Goal: Information Seeking & Learning: Learn about a topic

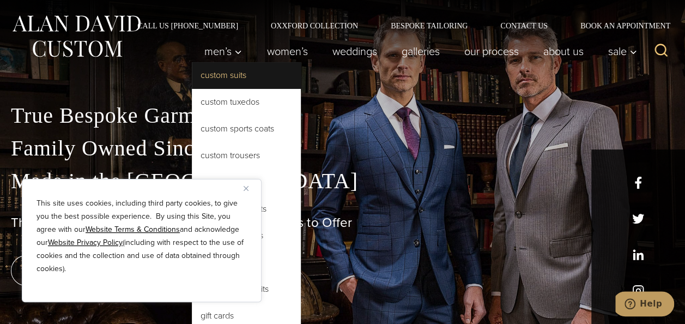
click at [231, 77] on link "Custom Suits" at bounding box center [246, 75] width 109 height 26
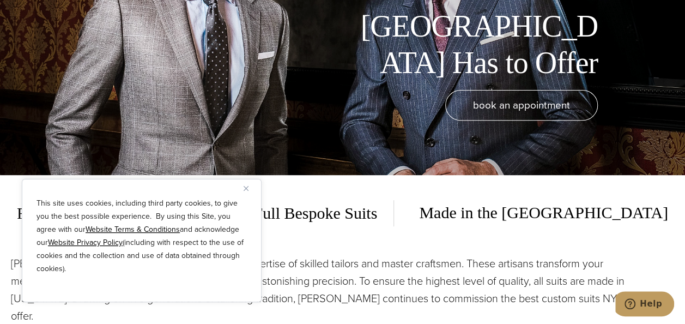
scroll to position [152, 0]
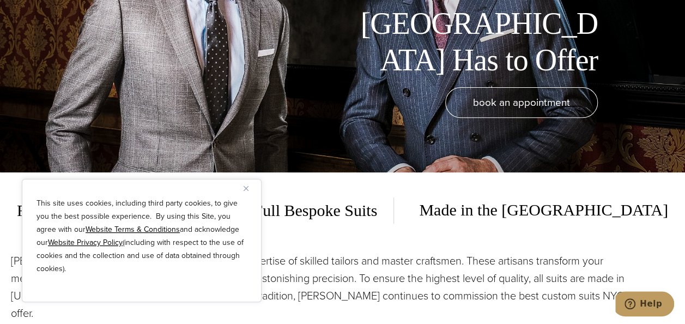
click at [247, 186] on img "Close" at bounding box center [246, 188] width 5 height 5
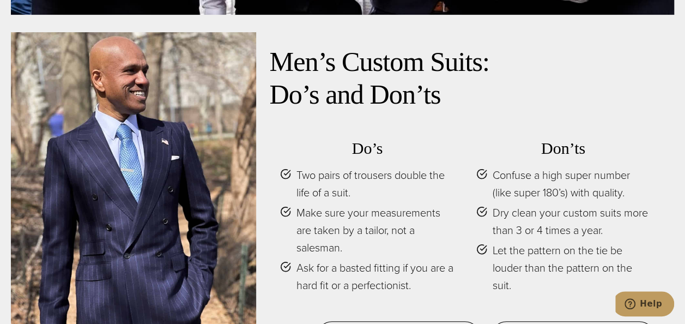
scroll to position [4293, 0]
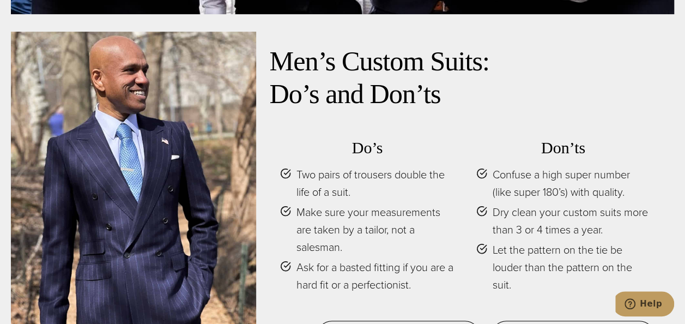
click at [546, 203] on span "Dry clean your custom suits more than 3 or 4 times a year." at bounding box center [572, 220] width 158 height 35
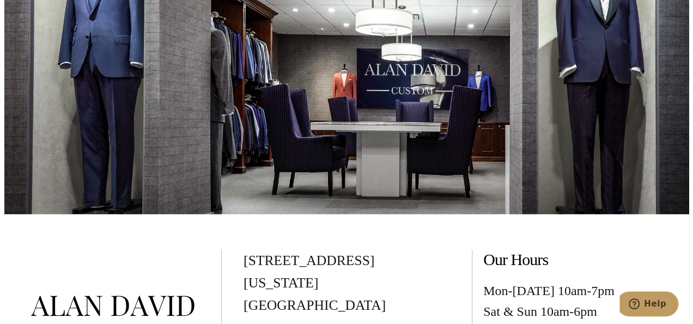
scroll to position [5459, 0]
